Goal: Task Accomplishment & Management: Manage account settings

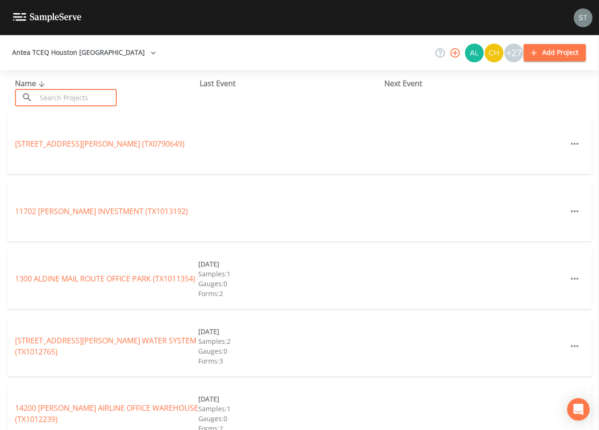
click at [89, 95] on input "text" at bounding box center [77, 97] width 80 height 17
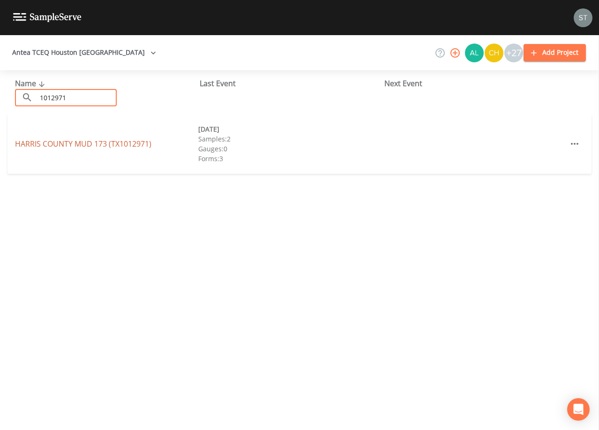
type input "1012971"
click at [116, 143] on link "[GEOGRAPHIC_DATA] 173 (TX1012971)" at bounding box center [83, 144] width 136 height 10
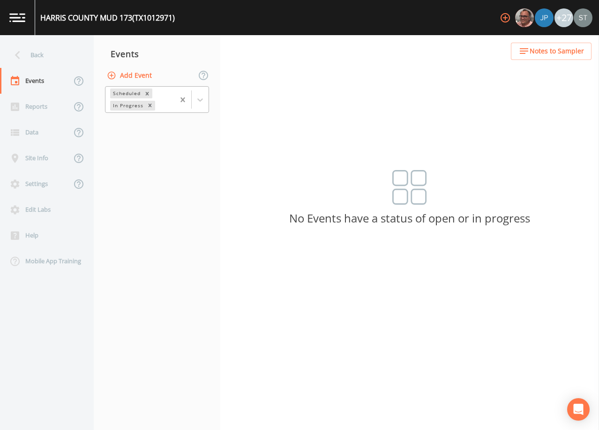
drag, startPoint x: 198, startPoint y: 98, endPoint x: 186, endPoint y: 104, distance: 13.6
click at [197, 98] on icon at bounding box center [199, 99] width 9 height 9
click at [157, 130] on div "Completed" at bounding box center [157, 127] width 104 height 16
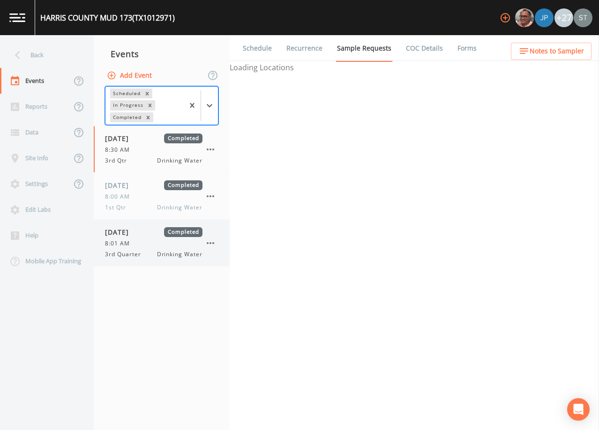
click at [151, 252] on div "3rd Quarter Drinking Water" at bounding box center [153, 254] width 97 height 8
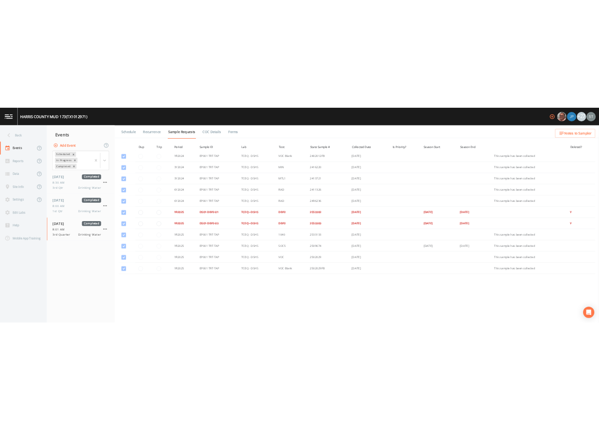
scroll to position [47, 0]
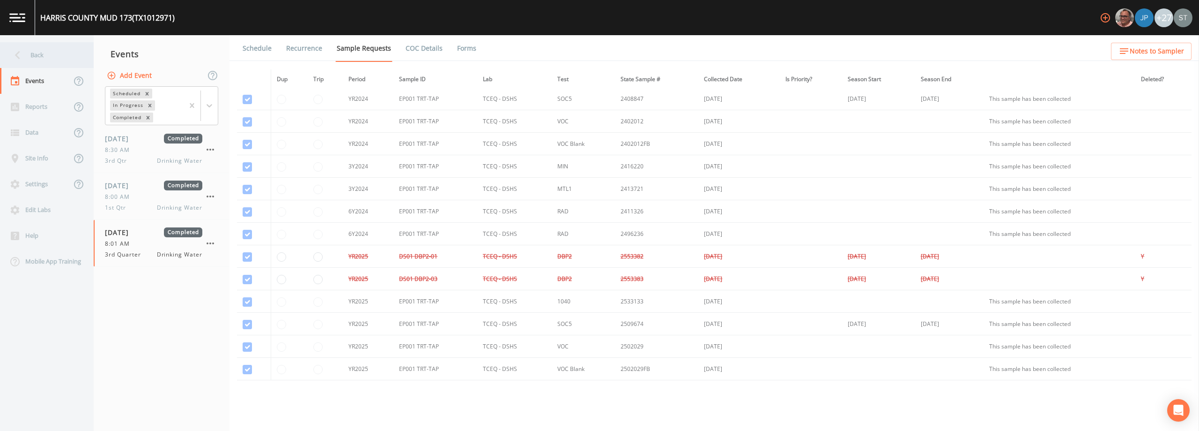
click at [37, 57] on div "Back" at bounding box center [42, 55] width 84 height 26
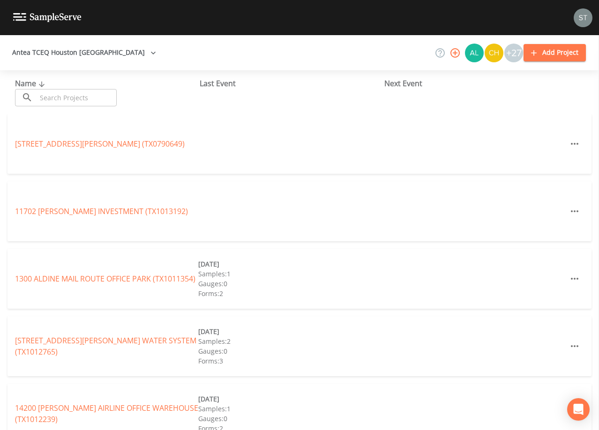
click at [113, 96] on input "text" at bounding box center [77, 97] width 80 height 17
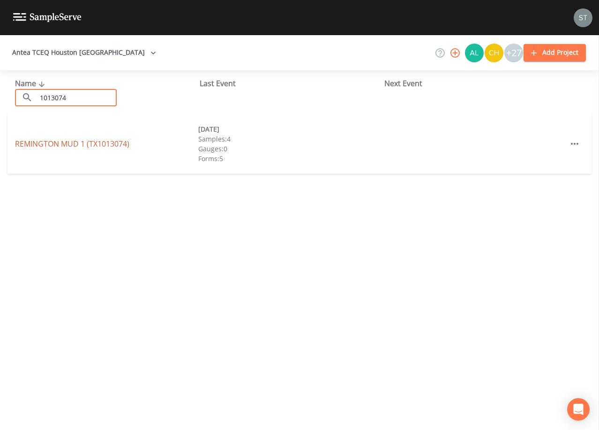
type input "1013074"
click at [92, 144] on link "REMINGTON MUD 1 (TX1013074)" at bounding box center [72, 144] width 114 height 10
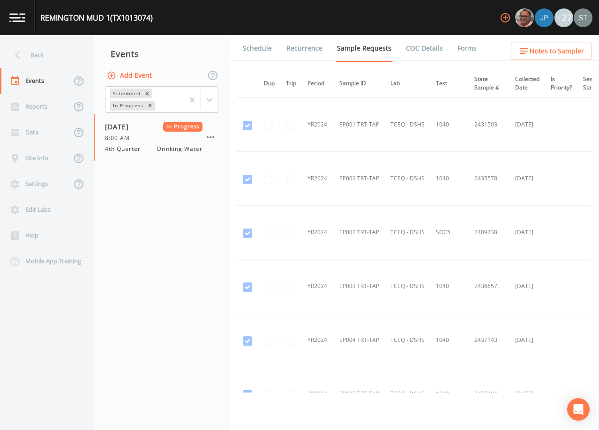
click at [459, 46] on link "Forms" at bounding box center [467, 48] width 22 height 26
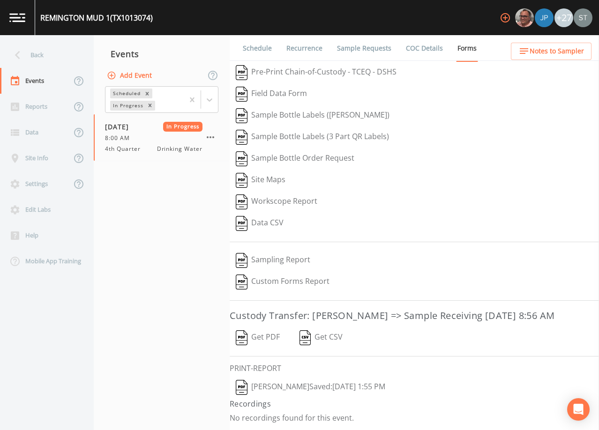
click at [266, 335] on button "Get PDF" at bounding box center [258, 338] width 56 height 22
click at [40, 55] on div "Back" at bounding box center [42, 55] width 84 height 26
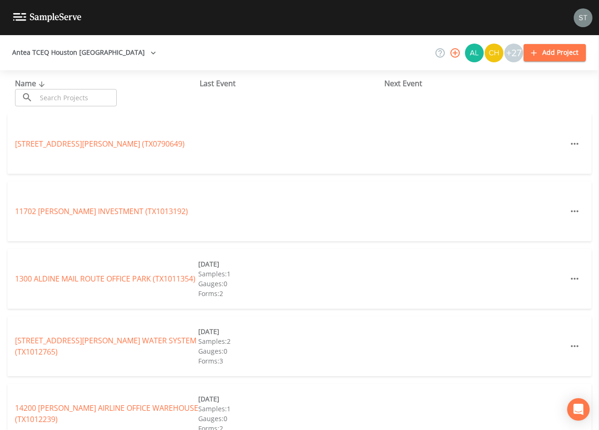
click at [109, 96] on input "text" at bounding box center [77, 97] width 80 height 17
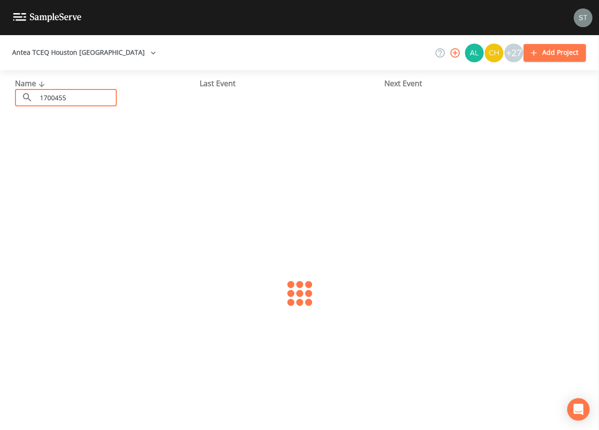
type input "1700455"
click at [116, 140] on link "[GEOGRAPHIC_DATA] (TX1700455)" at bounding box center [74, 144] width 119 height 10
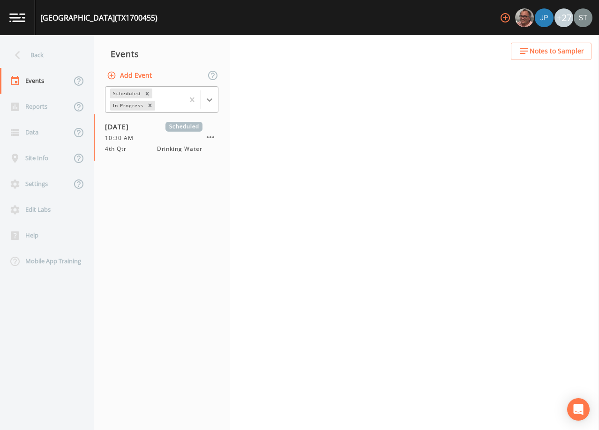
click at [213, 102] on icon at bounding box center [209, 99] width 9 height 9
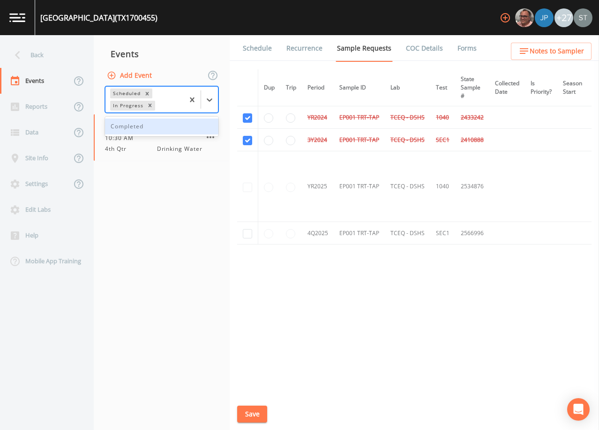
click at [176, 127] on div "Completed" at bounding box center [161, 127] width 113 height 16
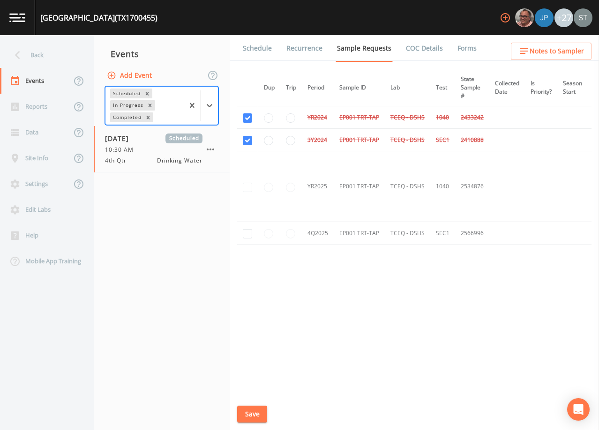
click at [266, 50] on link "Schedule" at bounding box center [257, 48] width 32 height 26
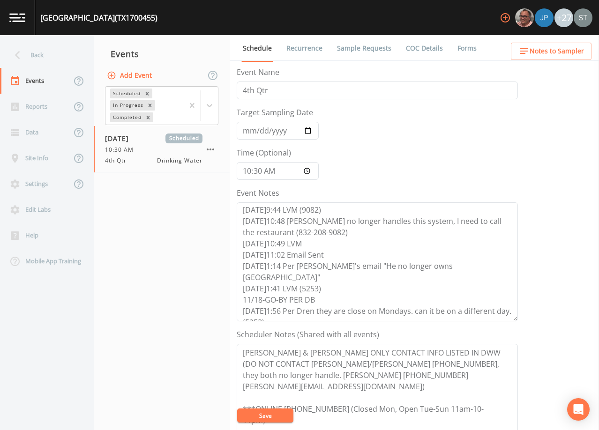
scroll to position [47, 0]
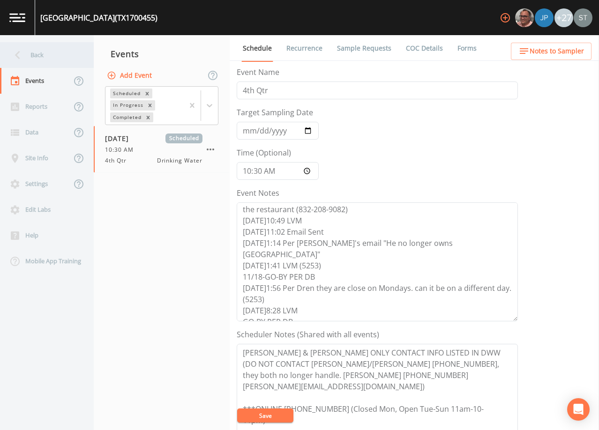
click at [31, 60] on div "Back" at bounding box center [42, 55] width 84 height 26
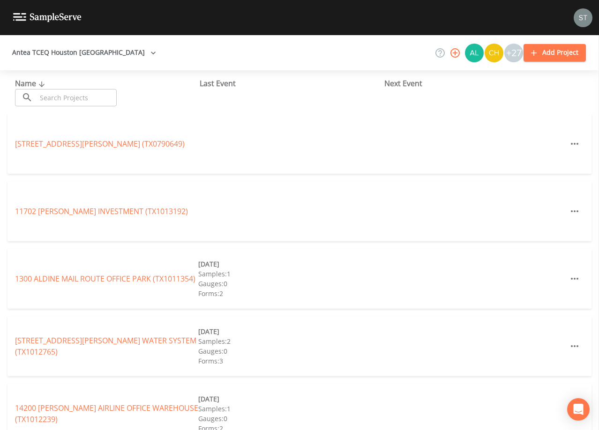
click at [97, 97] on input "text" at bounding box center [77, 97] width 80 height 17
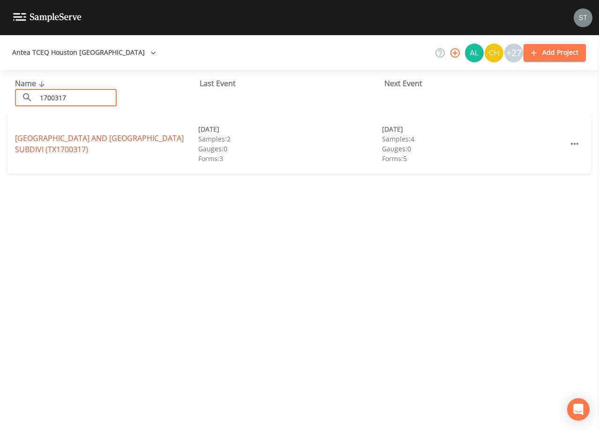
type input "1700317"
click at [108, 138] on link "[GEOGRAPHIC_DATA] AND [GEOGRAPHIC_DATA] (TX1700317)" at bounding box center [99, 144] width 169 height 22
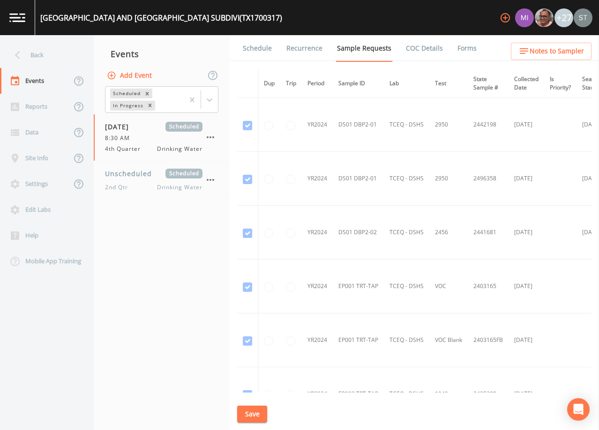
click at [255, 57] on link "Schedule" at bounding box center [257, 48] width 32 height 26
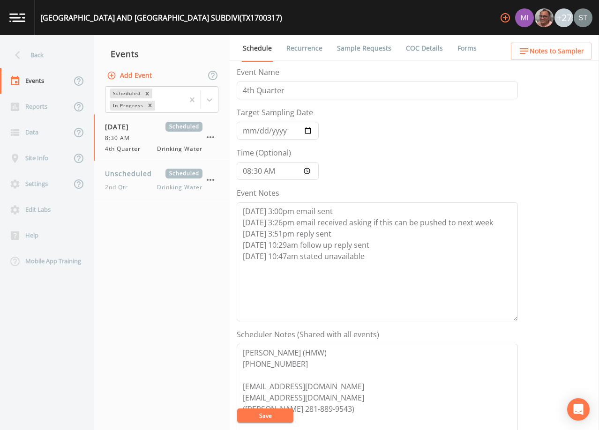
click at [574, 51] on span "Notes to Sampler" at bounding box center [556, 51] width 54 height 12
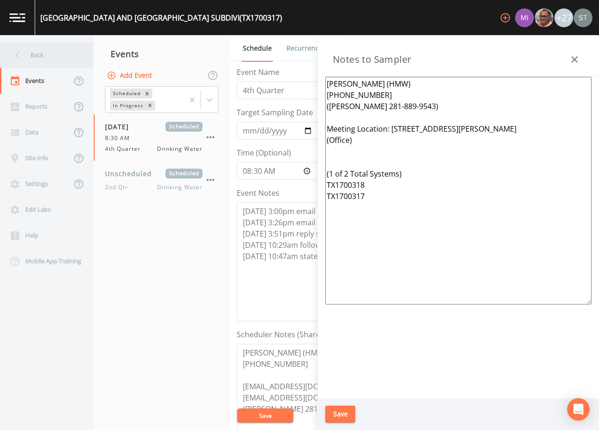
click at [43, 63] on div "Back" at bounding box center [42, 55] width 84 height 26
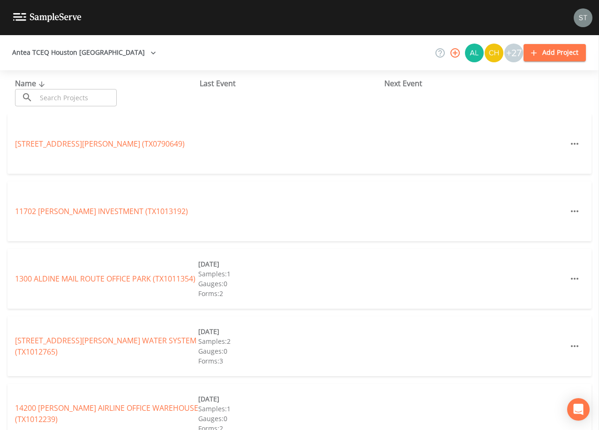
click at [68, 96] on input "text" at bounding box center [77, 97] width 80 height 17
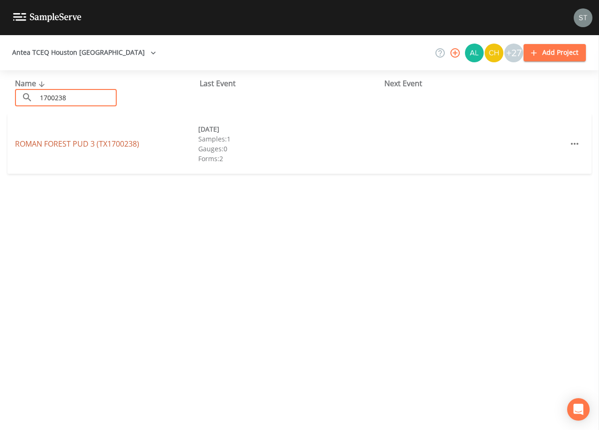
type input "1700238"
click at [102, 143] on link "ROMAN FOREST PUD 3 (TX1700238)" at bounding box center [77, 144] width 124 height 10
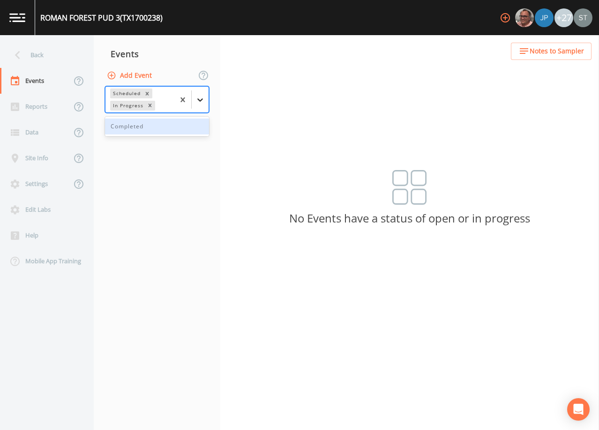
click at [202, 100] on icon at bounding box center [199, 99] width 9 height 9
click at [174, 128] on div "Completed" at bounding box center [157, 127] width 104 height 16
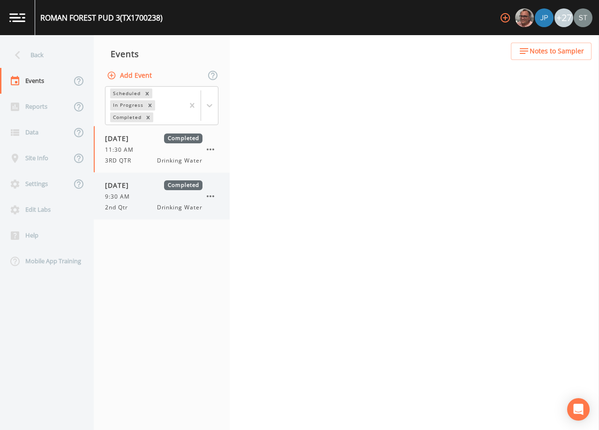
click at [152, 190] on div "[DATE] Completed" at bounding box center [153, 185] width 97 height 10
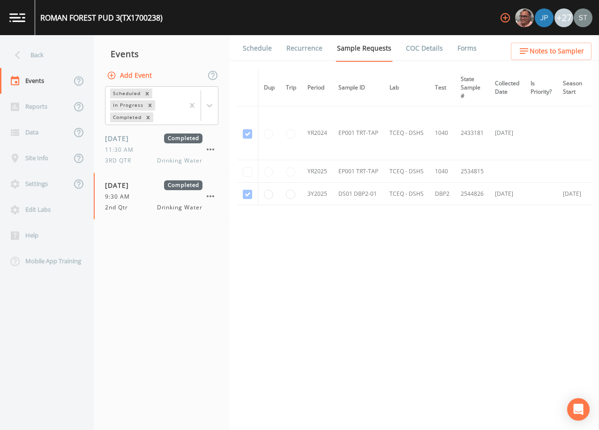
click at [562, 49] on span "Notes to Sampler" at bounding box center [556, 51] width 54 height 12
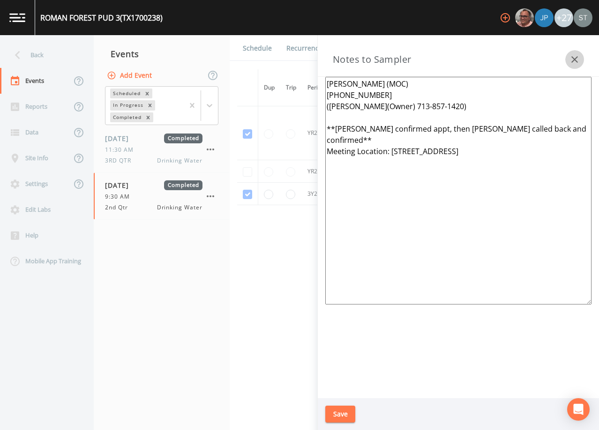
click at [579, 55] on icon "button" at bounding box center [574, 59] width 11 height 11
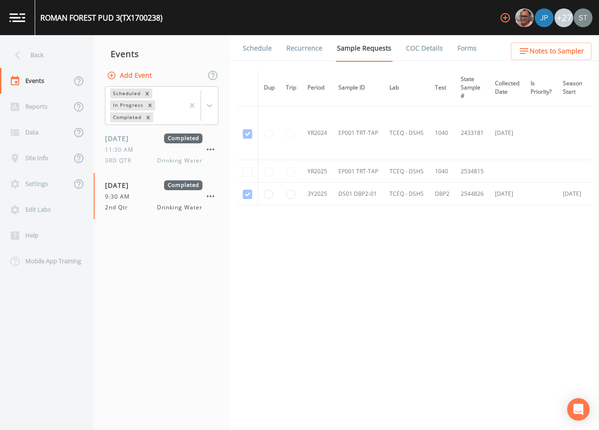
click at [261, 48] on link "Schedule" at bounding box center [257, 48] width 32 height 26
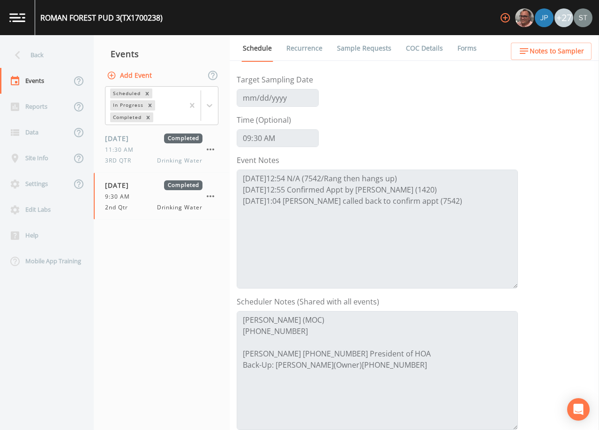
scroll to position [47, 0]
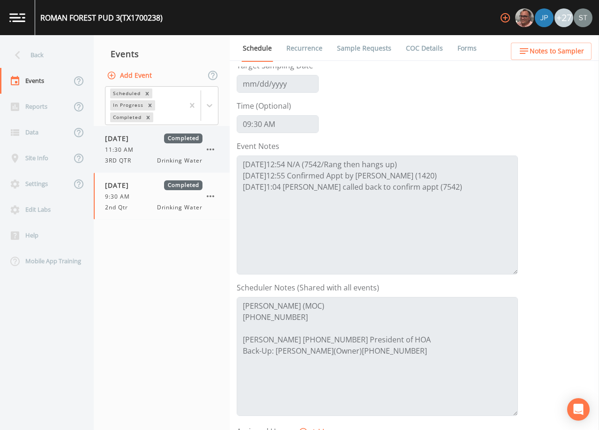
click at [141, 145] on div "[DATE] Completed 11:30 AM 3RD QTR Drinking Water" at bounding box center [153, 149] width 97 height 31
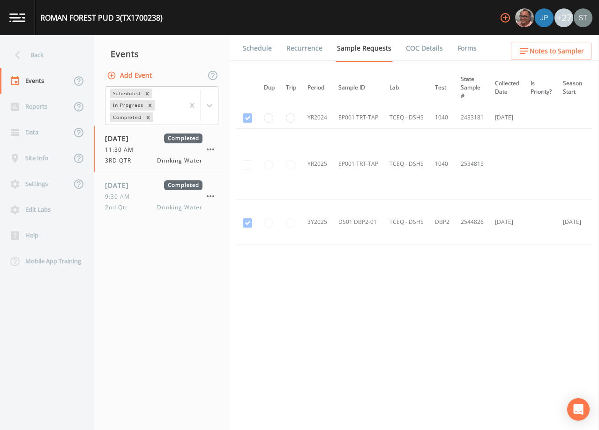
click at [253, 51] on link "Schedule" at bounding box center [257, 48] width 32 height 26
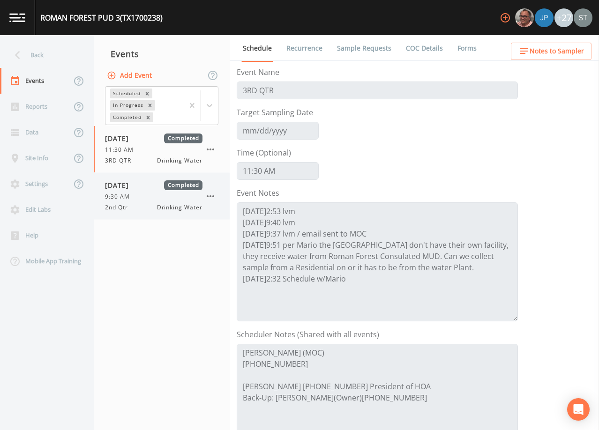
click at [139, 207] on div "2nd Qtr Drinking Water" at bounding box center [153, 207] width 97 height 8
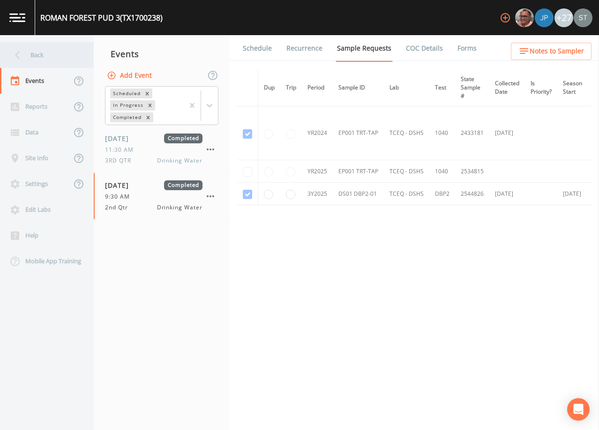
click at [35, 53] on div "Back" at bounding box center [42, 55] width 84 height 26
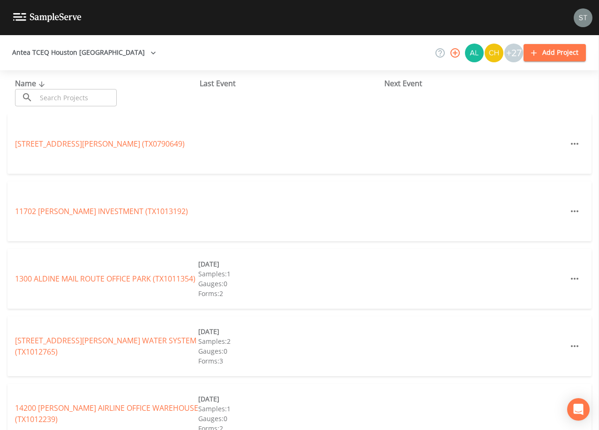
click at [89, 97] on input "text" at bounding box center [77, 97] width 80 height 17
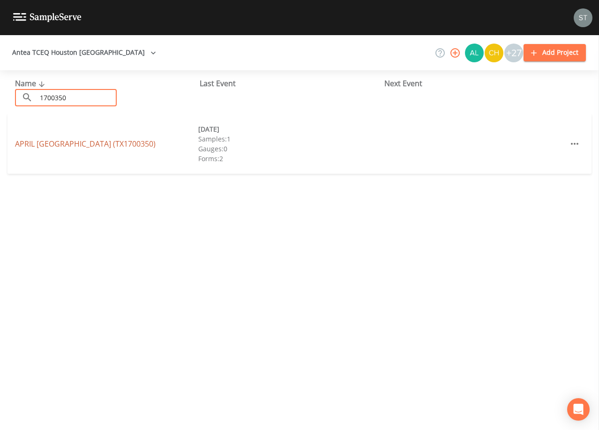
type input "1700350"
click at [70, 145] on link "APRIL [GEOGRAPHIC_DATA] (TX1700350)" at bounding box center [85, 144] width 141 height 10
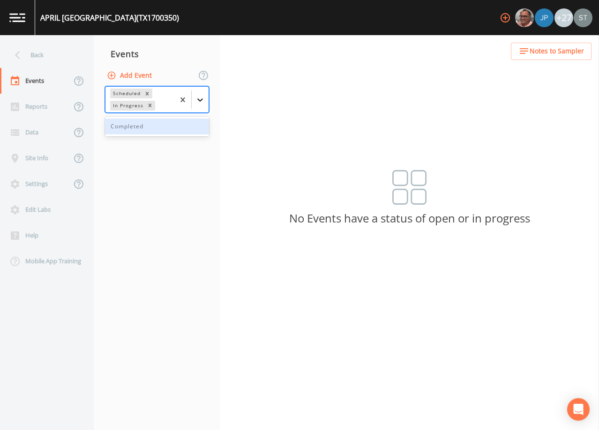
click at [198, 98] on icon at bounding box center [200, 99] width 6 height 3
click at [171, 129] on div "Completed" at bounding box center [157, 127] width 104 height 16
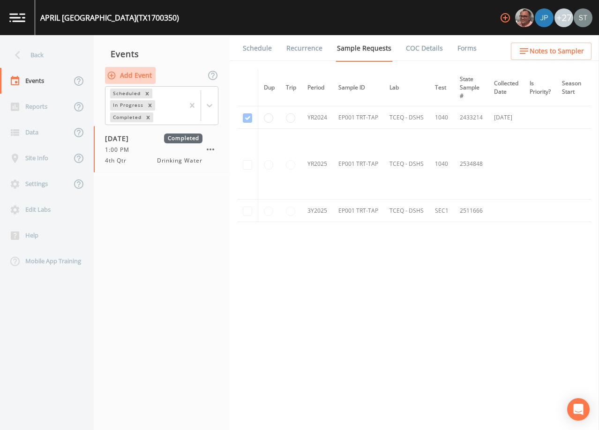
click at [134, 73] on button "Add Event" at bounding box center [130, 75] width 51 height 17
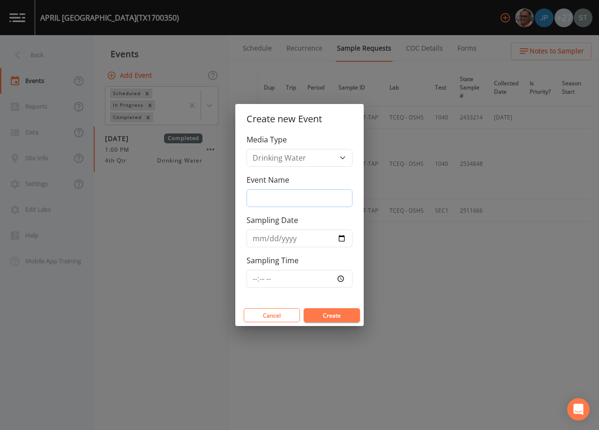
click at [306, 197] on input "Event Name" at bounding box center [299, 198] width 106 height 18
type input "4th Qtr"
click at [339, 319] on button "Create" at bounding box center [332, 315] width 56 height 14
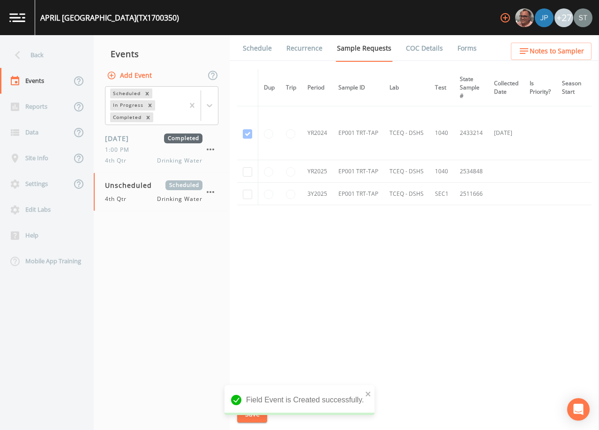
click at [41, 55] on div "Back" at bounding box center [42, 55] width 84 height 26
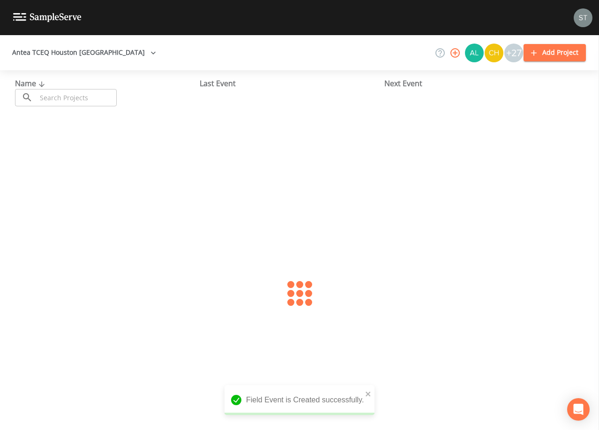
drag, startPoint x: 69, startPoint y: 97, endPoint x: 65, endPoint y: 90, distance: 8.2
click at [69, 97] on input "text" at bounding box center [77, 97] width 80 height 17
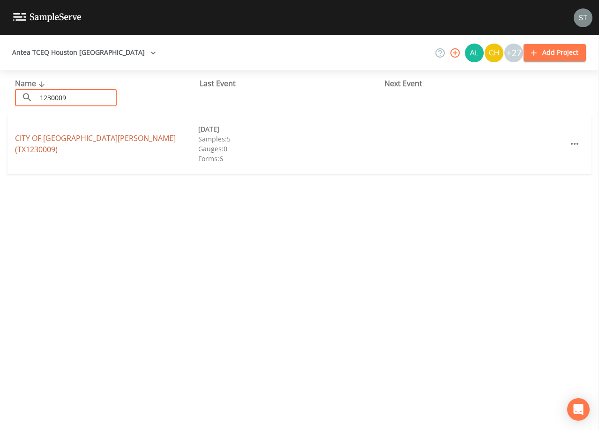
type input "1230009"
click at [105, 144] on link "CITY OF [GEOGRAPHIC_DATA][PERSON_NAME] (TX1230009)" at bounding box center [95, 144] width 161 height 22
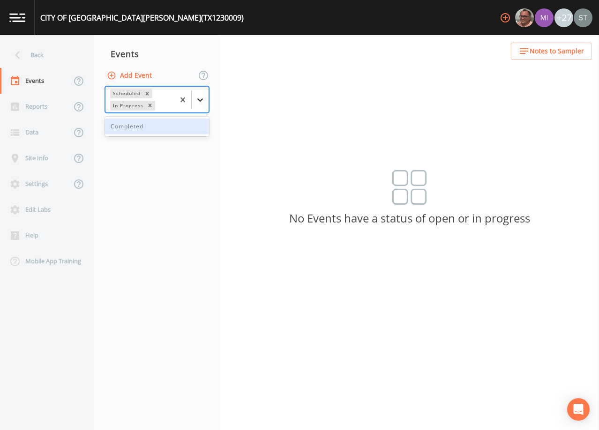
click at [200, 104] on icon at bounding box center [199, 99] width 9 height 9
click at [162, 128] on div "Completed" at bounding box center [157, 127] width 104 height 16
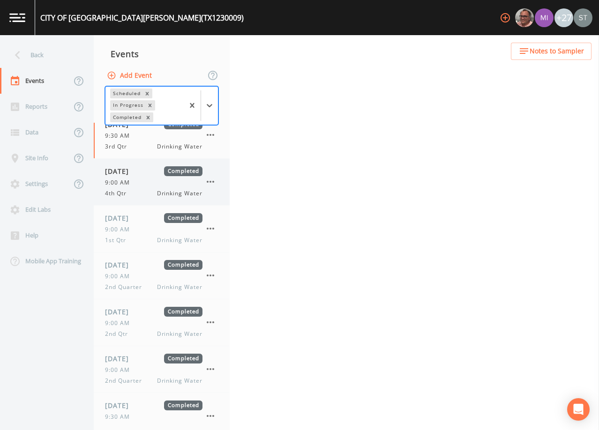
scroll to position [30, 0]
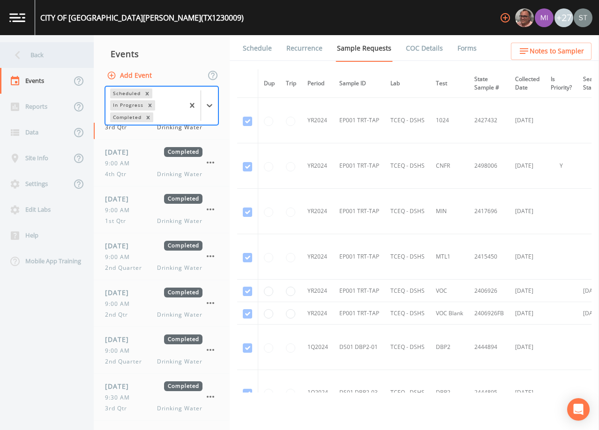
click at [35, 54] on div "Back" at bounding box center [42, 55] width 84 height 26
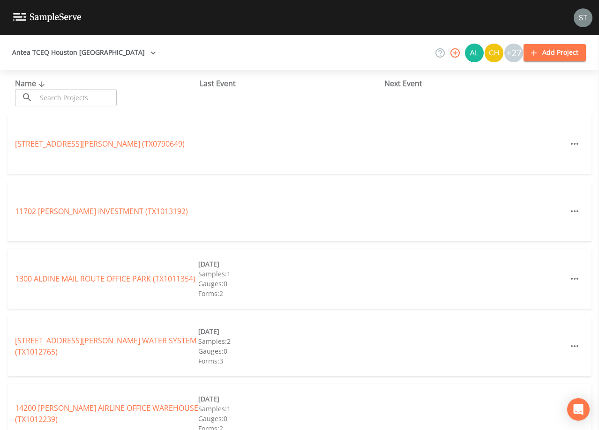
drag, startPoint x: 97, startPoint y: 97, endPoint x: 91, endPoint y: 89, distance: 9.7
click at [97, 97] on input "text" at bounding box center [77, 97] width 80 height 17
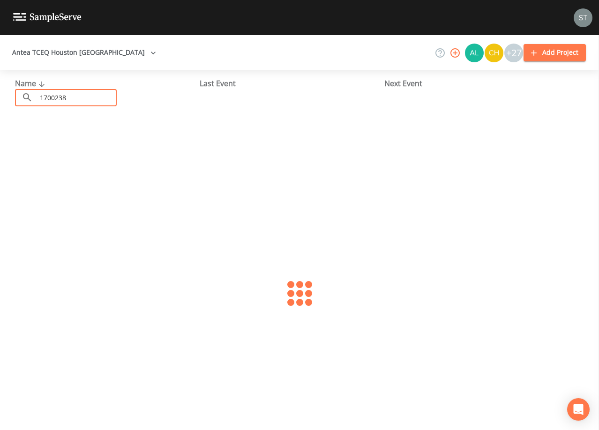
type input "1700238"
click at [107, 144] on link "ROMAN FOREST PUD 3 (TX1700238)" at bounding box center [77, 144] width 124 height 10
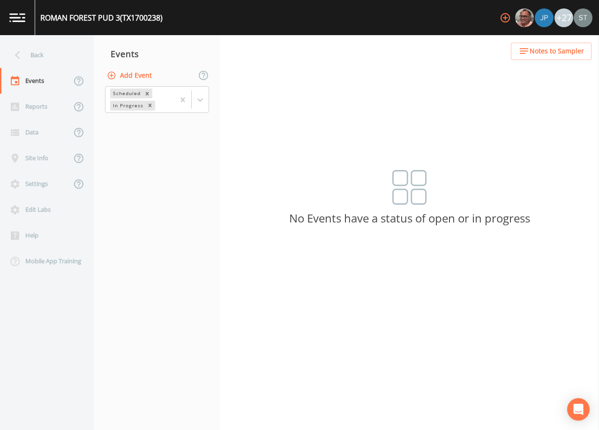
click at [560, 49] on span "Notes to Sampler" at bounding box center [556, 51] width 54 height 12
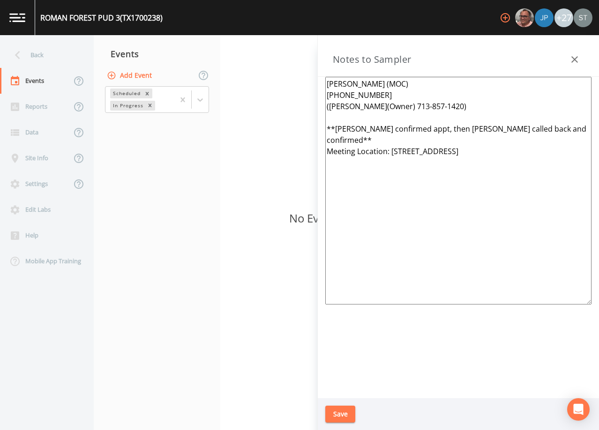
click at [577, 60] on icon "button" at bounding box center [574, 59] width 11 height 11
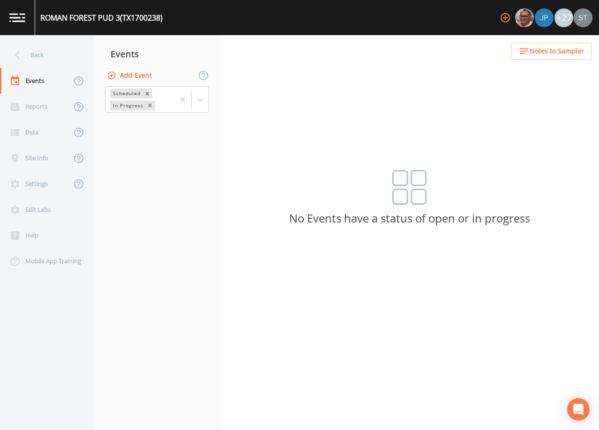
click at [40, 58] on div "Back" at bounding box center [42, 55] width 84 height 26
